Goal: Task Accomplishment & Management: Manage account settings

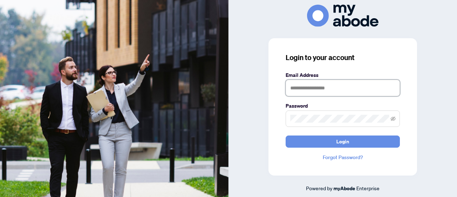
click at [321, 95] on input "text" at bounding box center [343, 88] width 114 height 16
type input "**********"
click at [286, 135] on button "Login" at bounding box center [343, 141] width 114 height 12
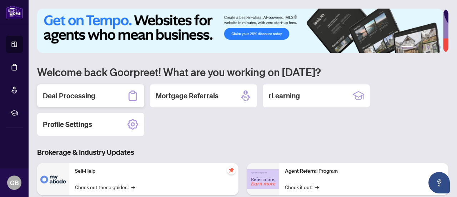
click at [90, 100] on h2 "Deal Processing" at bounding box center [69, 96] width 52 height 10
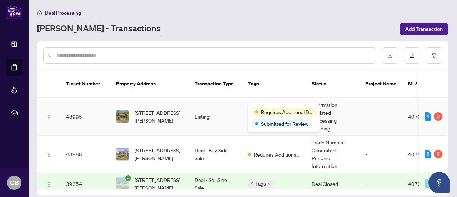
click at [259, 108] on div "Requires Additional Docs" at bounding box center [284, 112] width 65 height 8
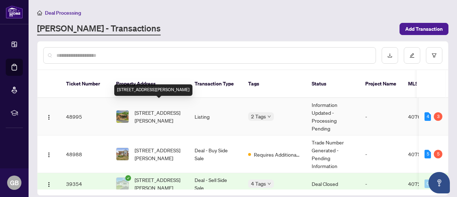
click at [169, 109] on span "[STREET_ADDRESS][PERSON_NAME]" at bounding box center [159, 117] width 49 height 16
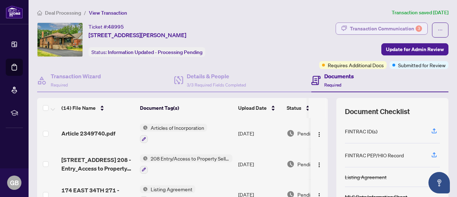
click at [377, 26] on div "Transaction Communication 3" at bounding box center [386, 28] width 72 height 11
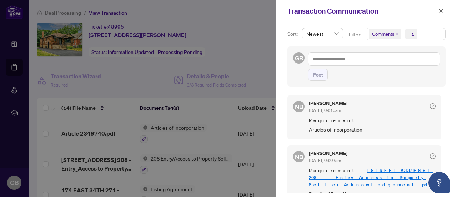
drag, startPoint x: 440, startPoint y: 101, endPoint x: 440, endPoint y: 114, distance: 12.8
click at [440, 114] on div "NB [PERSON_NAME] [DATE], 09:10am Requirement Articles of Incorporation NB [PERS…" at bounding box center [366, 142] width 158 height 102
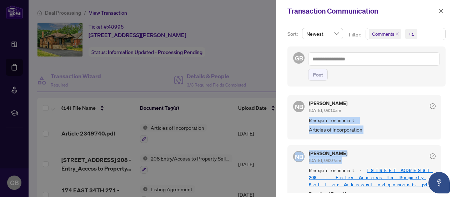
drag, startPoint x: 443, startPoint y: 114, endPoint x: 449, endPoint y: 146, distance: 32.6
click at [449, 146] on div "Sort: Newest Filter: Comments +1 GB Post NB [PERSON_NAME] [DATE], 09:10am Requi…" at bounding box center [366, 109] width 181 height 175
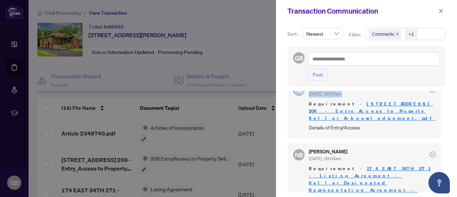
scroll to position [67, 0]
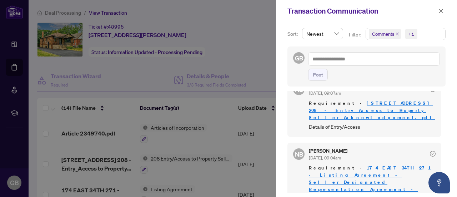
click at [264, 64] on div at bounding box center [228, 98] width 457 height 197
click at [440, 10] on icon "close" at bounding box center [440, 11] width 5 height 5
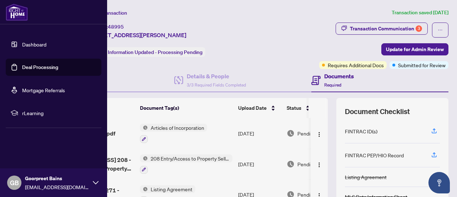
click at [35, 65] on link "Deal Processing" at bounding box center [40, 67] width 36 height 6
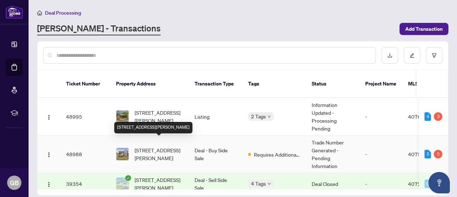
click at [164, 146] on span "[STREET_ADDRESS][PERSON_NAME]" at bounding box center [159, 154] width 49 height 16
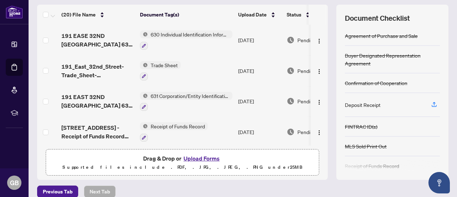
scroll to position [95, 0]
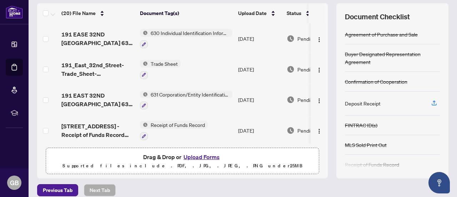
click at [192, 156] on button "Upload Forms" at bounding box center [201, 156] width 40 height 9
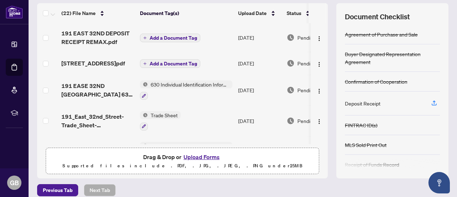
click at [161, 35] on span "Add a Document Tag" at bounding box center [173, 37] width 47 height 5
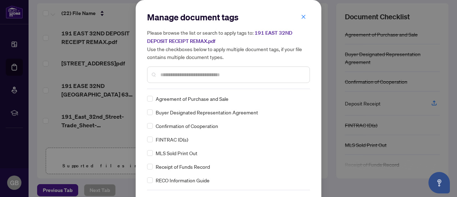
click at [173, 71] on input "text" at bounding box center [231, 75] width 143 height 8
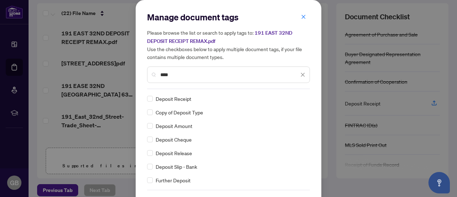
type input "****"
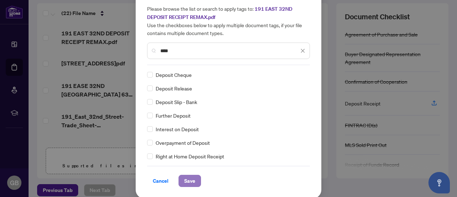
click at [184, 177] on span "Save" at bounding box center [189, 180] width 11 height 11
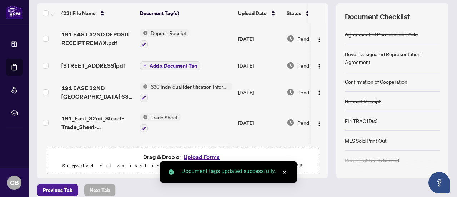
click at [181, 66] on span "Add a Document Tag" at bounding box center [173, 65] width 47 height 5
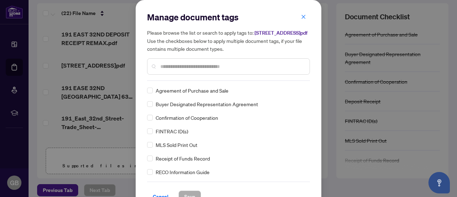
click at [190, 70] on input "text" at bounding box center [231, 66] width 143 height 8
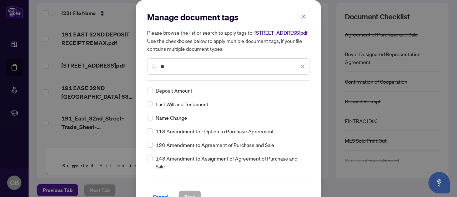
type input "**"
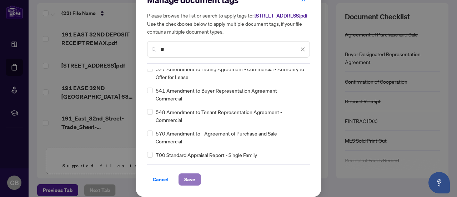
click at [184, 180] on span "Save" at bounding box center [189, 178] width 11 height 11
